Goal: Task Accomplishment & Management: Manage account settings

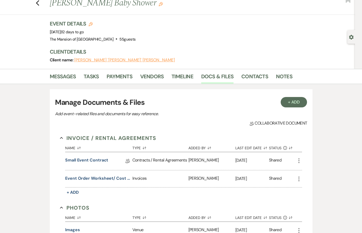
scroll to position [6, 0]
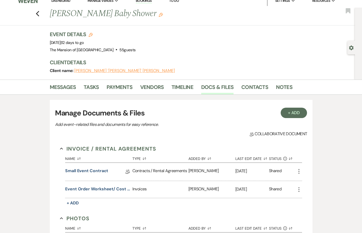
click at [146, 3] on li "Bookings" at bounding box center [143, 1] width 21 height 10
click at [147, 2] on link "Bookings" at bounding box center [144, 0] width 16 height 5
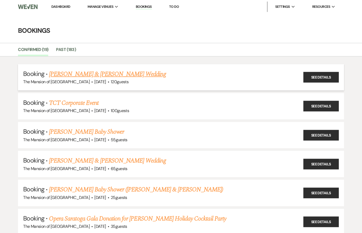
click at [99, 73] on link "[PERSON_NAME] & [PERSON_NAME] Wedding" at bounding box center [107, 74] width 117 height 9
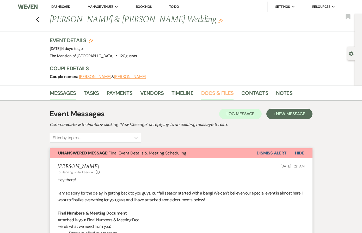
click at [212, 90] on link "Docs & Files" at bounding box center [217, 94] width 32 height 11
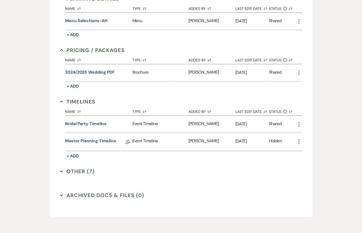
scroll to position [309, 0]
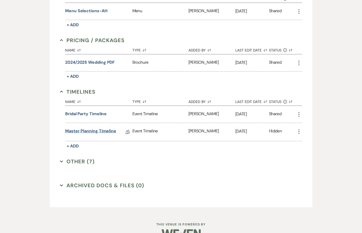
click at [93, 132] on link "Master Planning Timeline" at bounding box center [90, 132] width 51 height 8
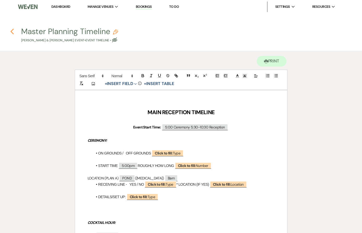
click at [13, 32] on icon "Previous" at bounding box center [12, 31] width 4 height 6
